Goal: Task Accomplishment & Management: Use online tool/utility

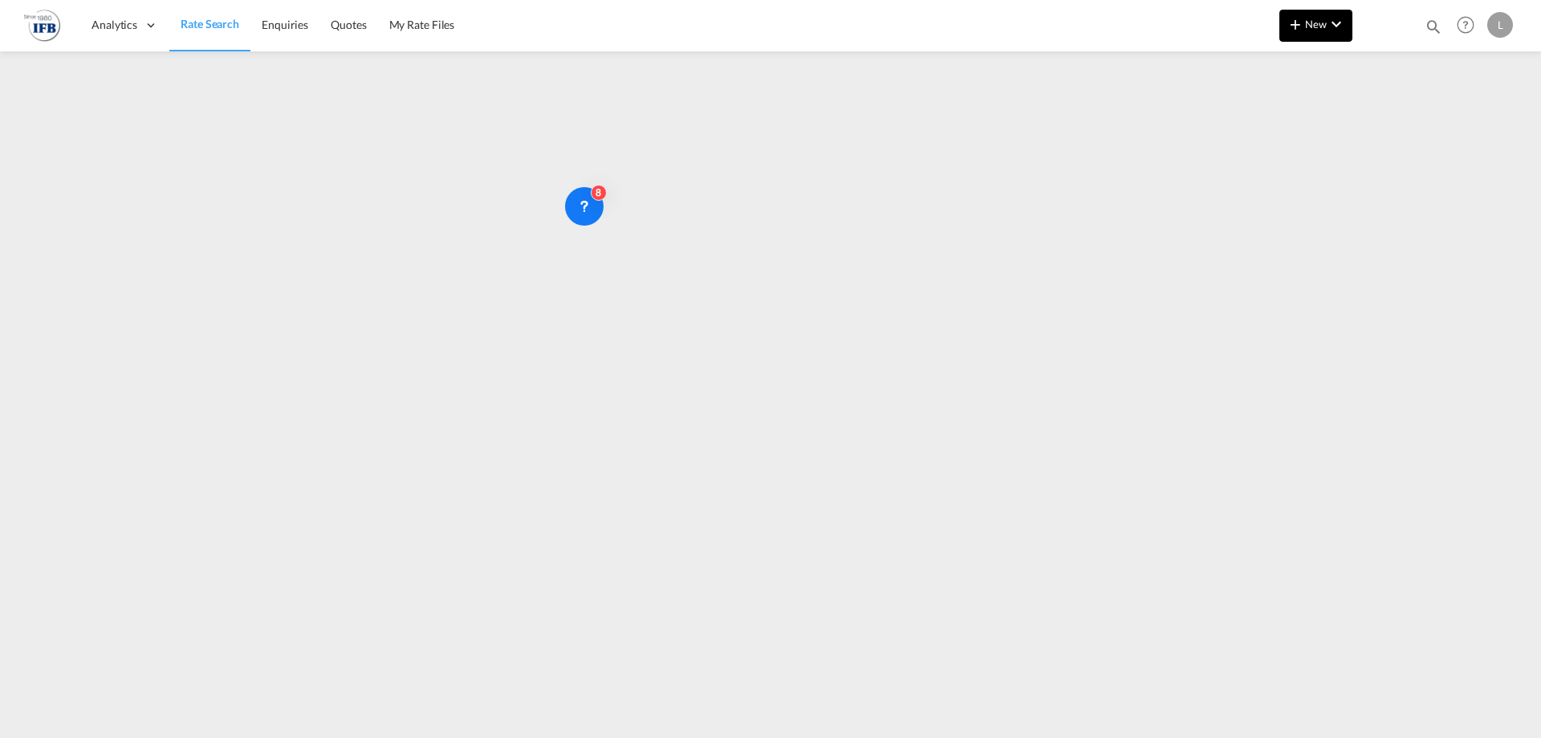
click at [1349, 37] on button "New" at bounding box center [1315, 26] width 73 height 32
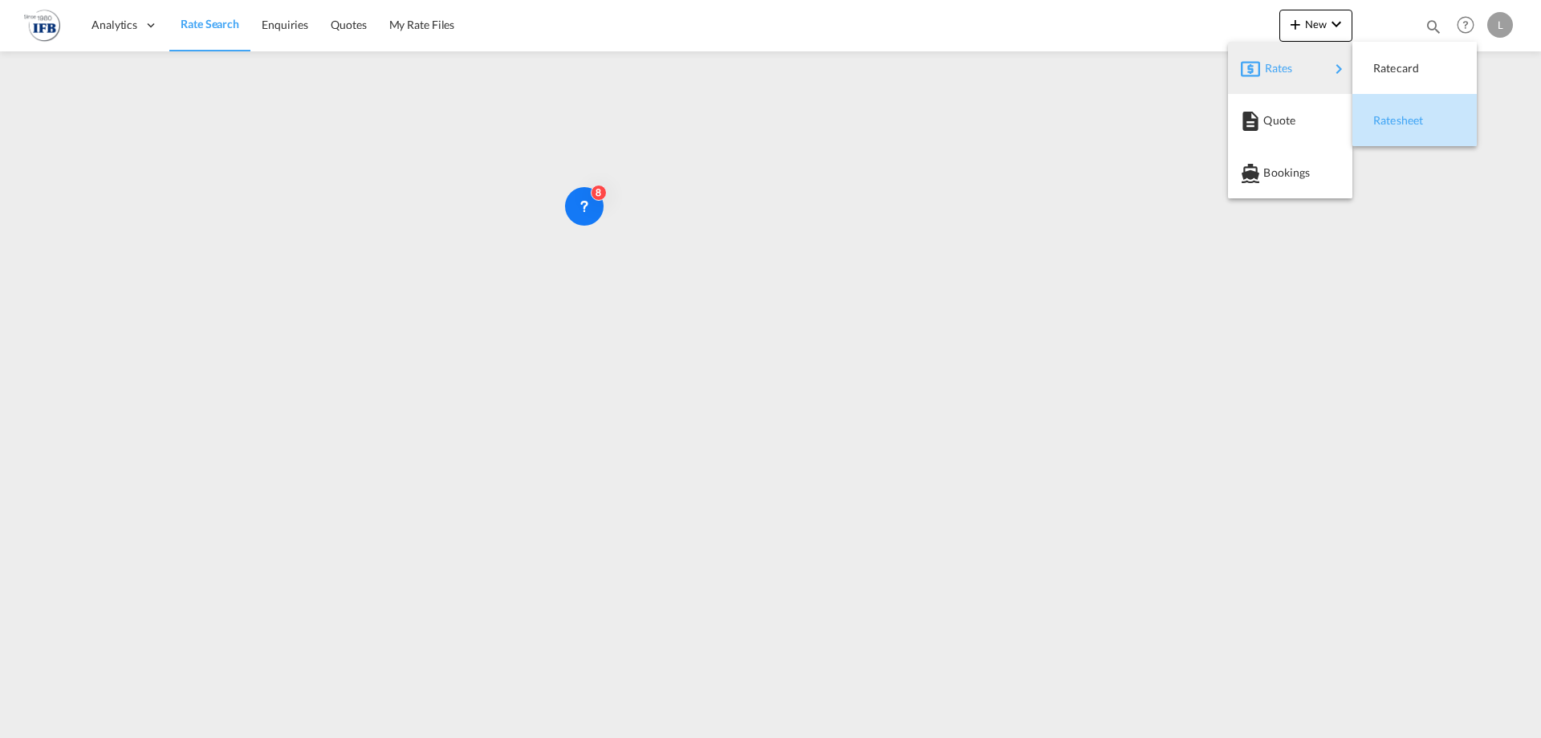
click at [1391, 119] on span "Ratesheet" at bounding box center [1382, 120] width 18 height 32
